Goal: Task Accomplishment & Management: Use online tool/utility

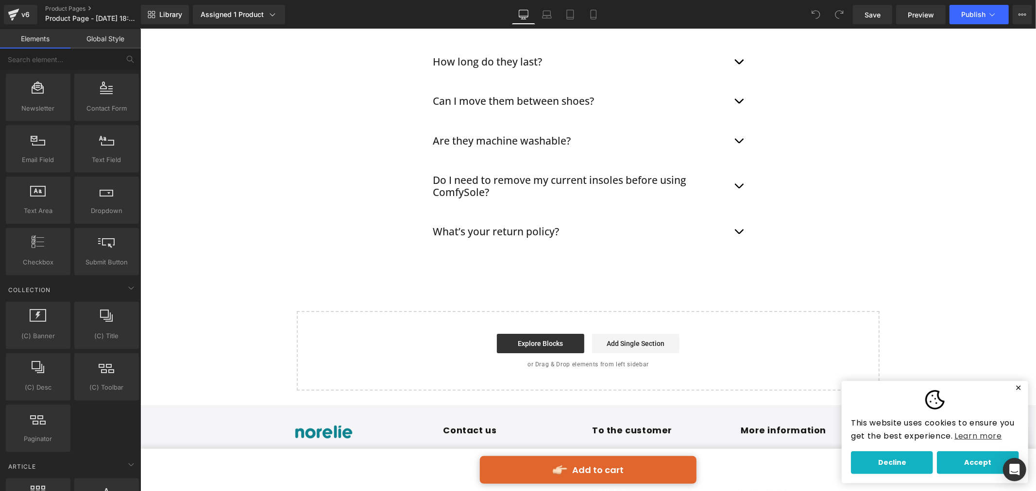
scroll to position [1511, 0]
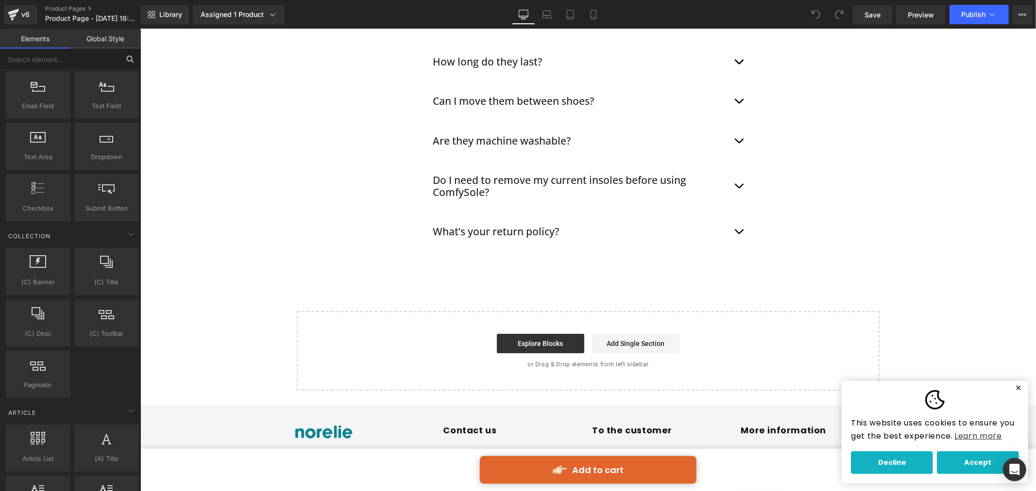
click at [66, 51] on input "text" at bounding box center [59, 59] width 119 height 21
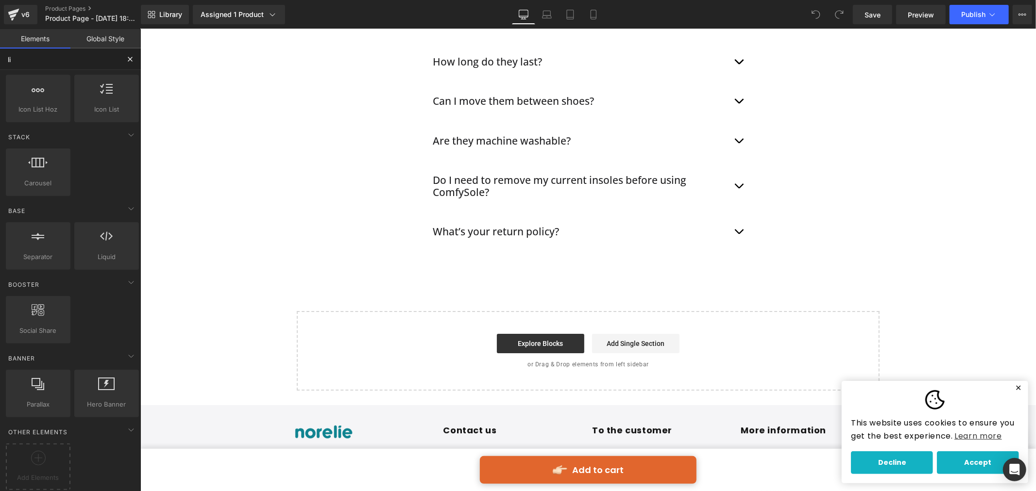
scroll to position [116, 0]
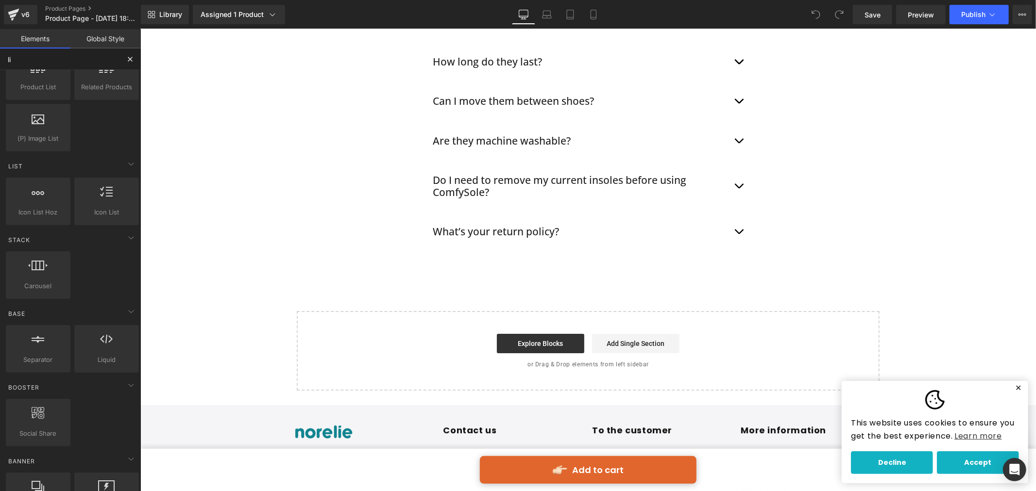
type input "liq"
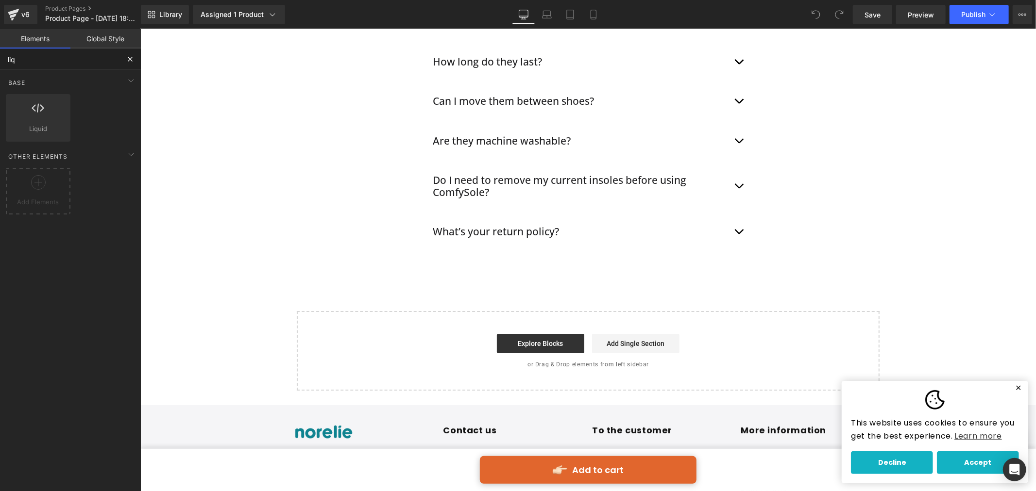
scroll to position [0, 0]
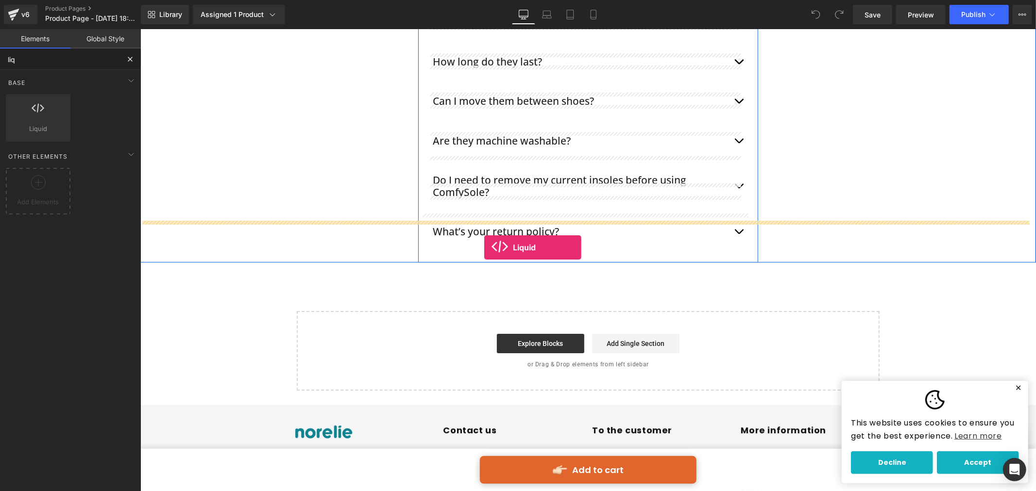
drag, startPoint x: 179, startPoint y: 144, endPoint x: 484, endPoint y: 248, distance: 321.8
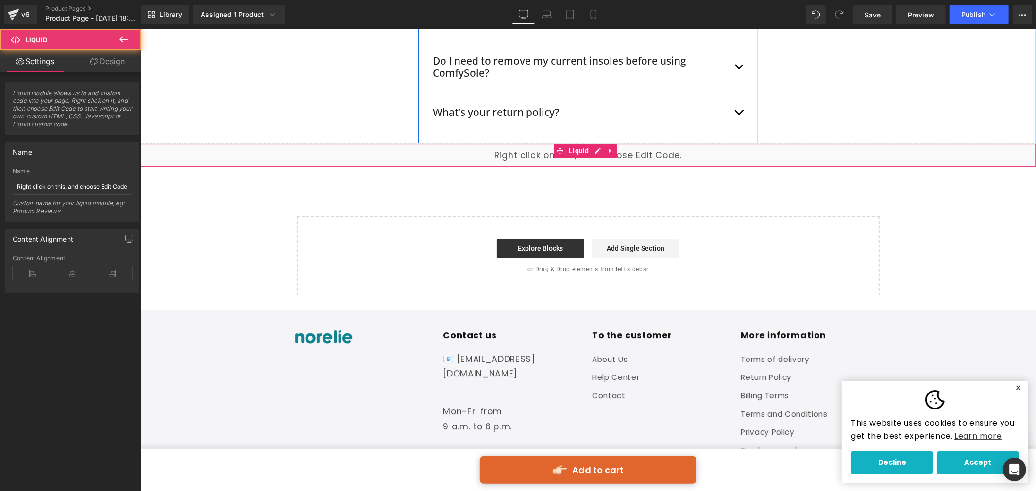
scroll to position [5609, 0]
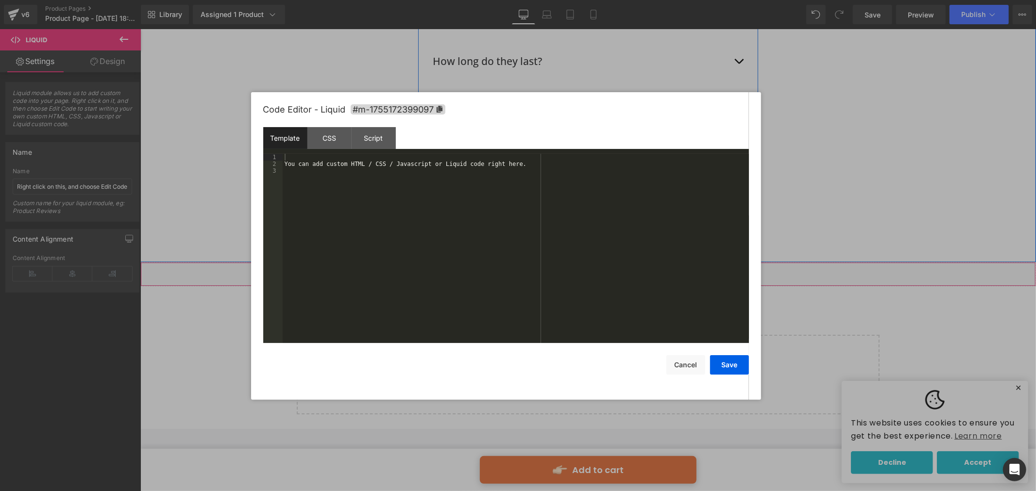
click at [592, 262] on div "Liquid" at bounding box center [588, 274] width 896 height 24
click at [316, 185] on div "You can add custom HTML / CSS / Javascript or Liquid code right here." at bounding box center [516, 255] width 466 height 203
click at [327, 139] on div "CSS" at bounding box center [329, 138] width 44 height 22
click at [371, 130] on div "Script" at bounding box center [374, 138] width 44 height 22
click at [345, 139] on div "CSS" at bounding box center [329, 138] width 44 height 22
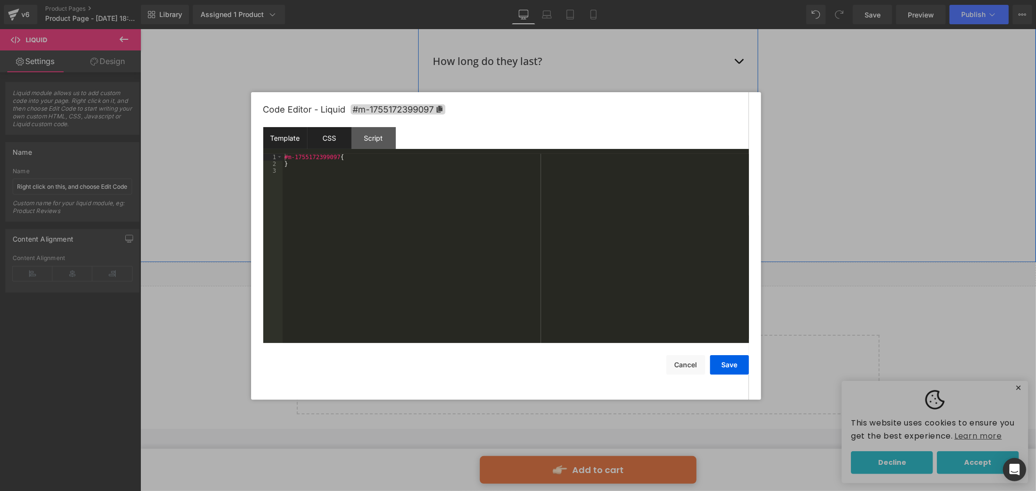
click at [284, 140] on div "Template" at bounding box center [285, 138] width 44 height 22
click at [732, 368] on button "Save" at bounding box center [729, 364] width 39 height 19
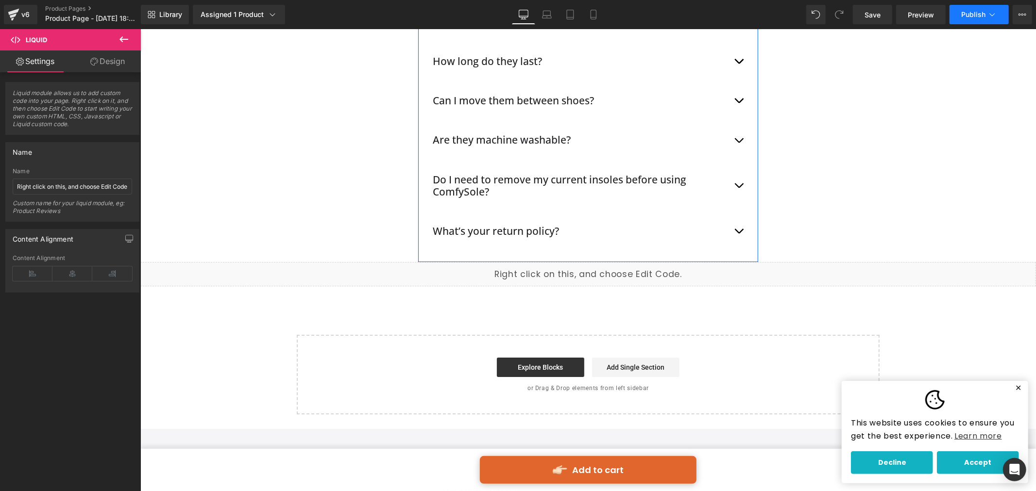
click at [965, 11] on span "Publish" at bounding box center [973, 15] width 24 height 8
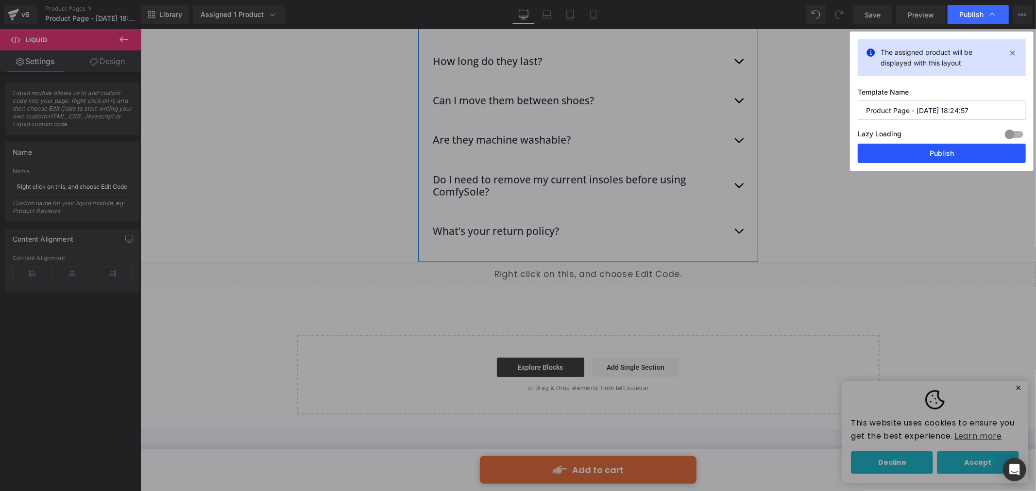
click at [964, 153] on button "Publish" at bounding box center [942, 153] width 168 height 19
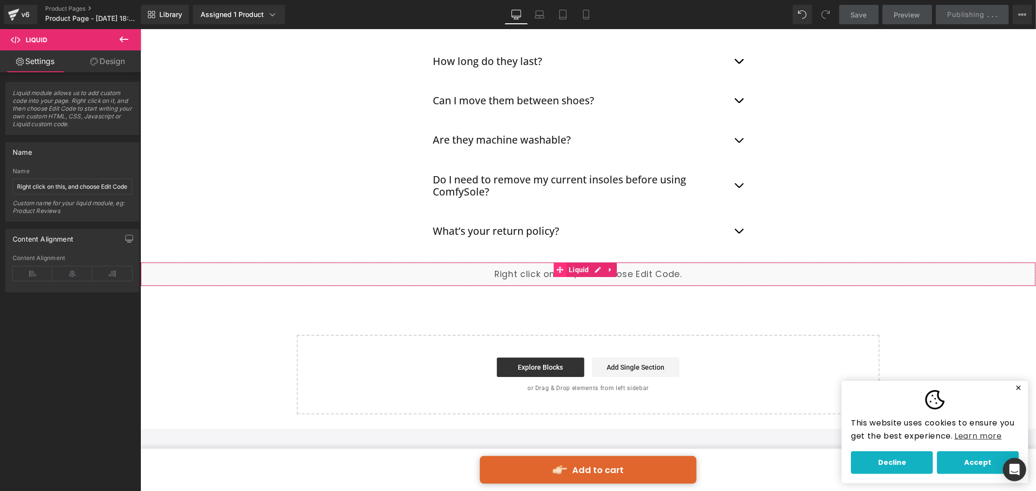
click at [559, 266] on icon at bounding box center [559, 269] width 7 height 7
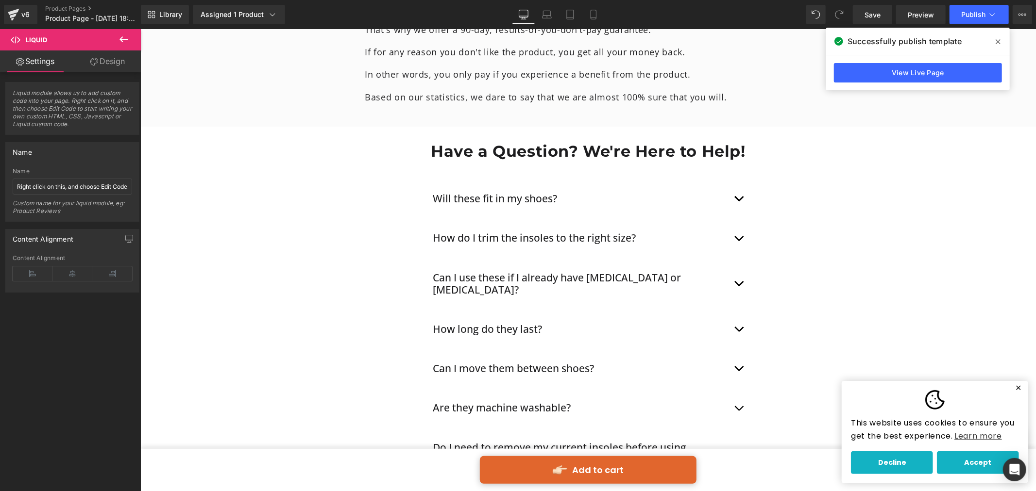
scroll to position [5339, 0]
click at [996, 42] on icon at bounding box center [998, 42] width 5 height 8
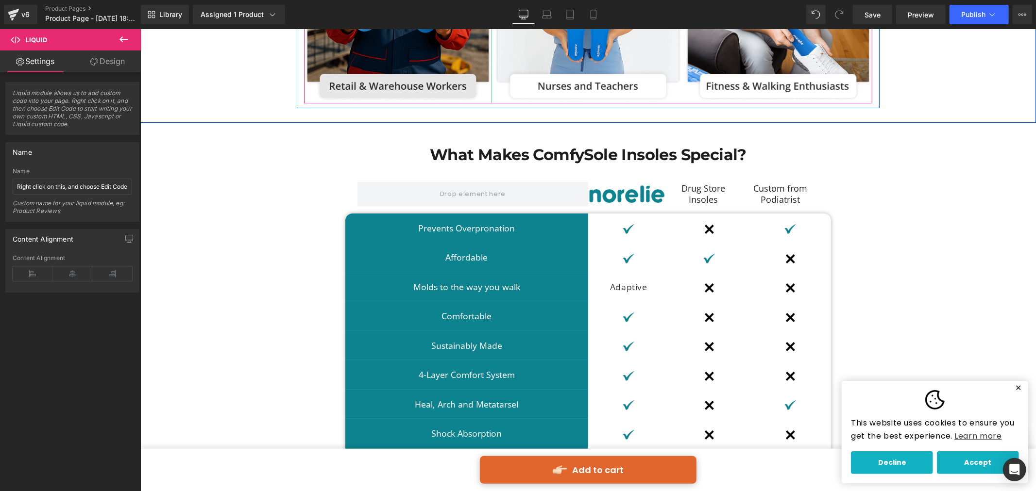
scroll to position [3294, 0]
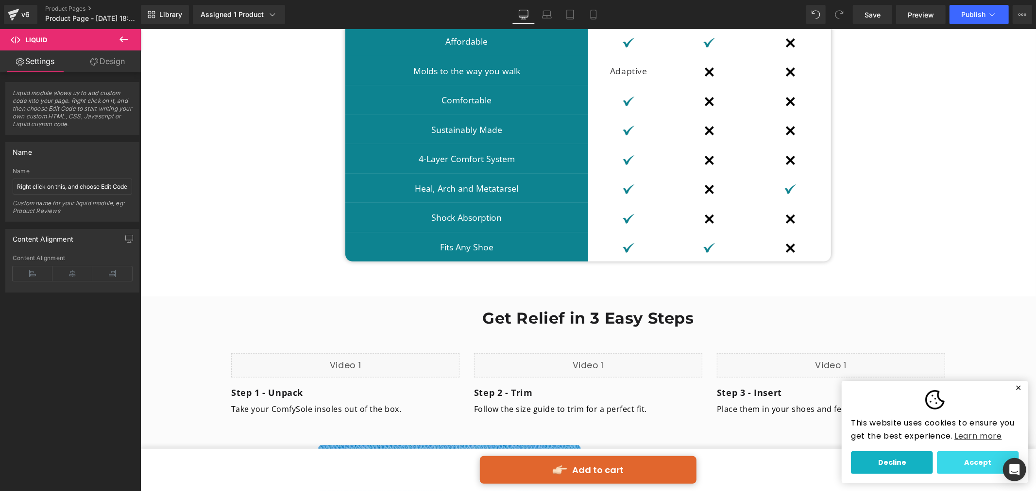
click at [955, 463] on button "Accept" at bounding box center [977, 462] width 82 height 23
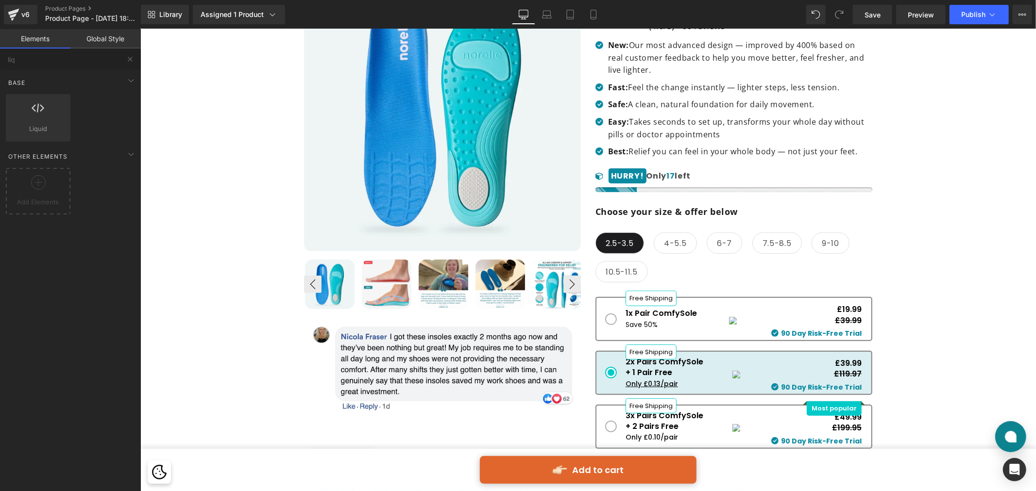
scroll to position [0, 0]
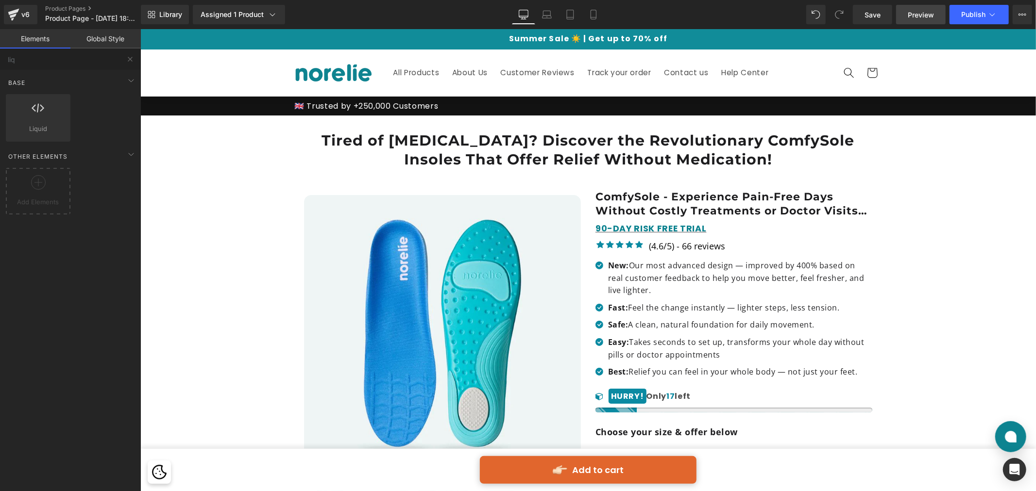
click at [929, 15] on span "Preview" at bounding box center [921, 15] width 26 height 10
